Goal: Information Seeking & Learning: Learn about a topic

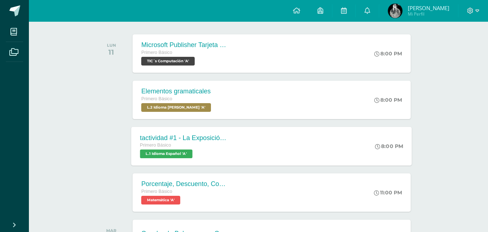
scroll to position [253, 0]
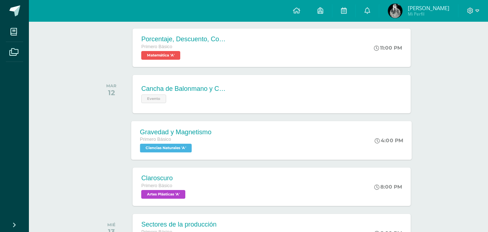
click at [204, 148] on div "Primero Básico Ciencias Naturales 'A'" at bounding box center [176, 143] width 72 height 17
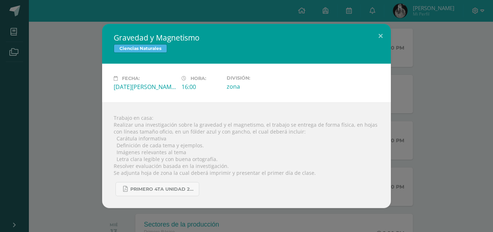
drag, startPoint x: 328, startPoint y: 145, endPoint x: 340, endPoint y: 155, distance: 15.9
click at [330, 145] on div "Trabajo en casa: Realizar una investigación sobre la gravedad y el magnetismo, …" at bounding box center [246, 154] width 289 height 105
click at [378, 35] on button at bounding box center [381, 36] width 21 height 25
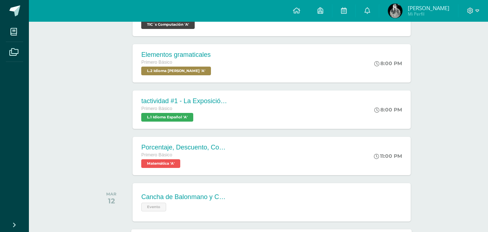
scroll to position [144, 0]
click at [180, 70] on span "L.2 Idioma [PERSON_NAME] 'A'" at bounding box center [175, 71] width 70 height 9
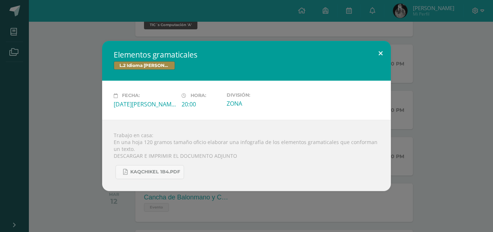
click at [374, 49] on button at bounding box center [381, 53] width 21 height 25
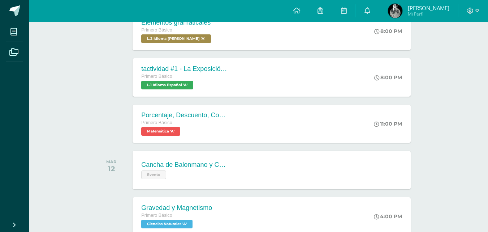
scroll to position [181, 0]
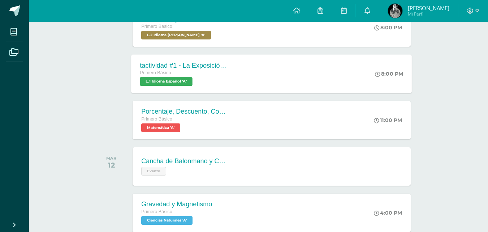
click at [171, 77] on div "Primero Básico" at bounding box center [183, 73] width 87 height 8
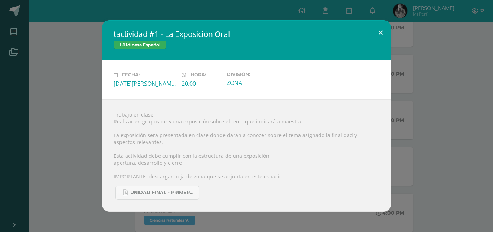
click at [374, 22] on button at bounding box center [381, 32] width 21 height 25
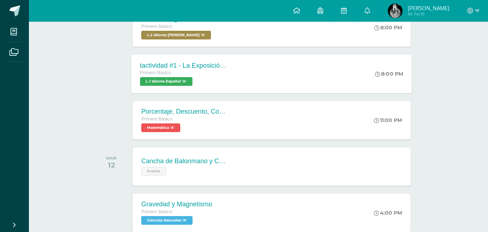
click at [227, 82] on div "Primero Básico L.1 Idioma Español 'A'" at bounding box center [183, 77] width 87 height 17
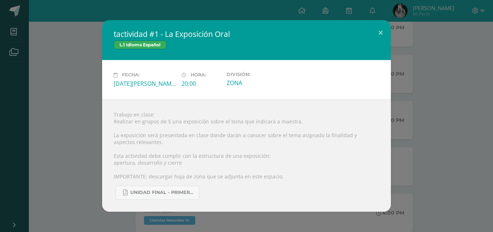
click at [466, 53] on div "tactividad #1 - La Exposición Oral L.1 Idioma Español Fecha: [DATE][PERSON_NAME…" at bounding box center [247, 115] width 488 height 191
